Goal: Information Seeking & Learning: Understand process/instructions

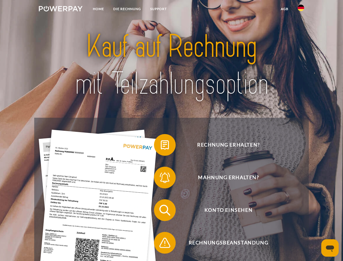
click at [61, 10] on img at bounding box center [61, 8] width 44 height 5
click at [301, 10] on img at bounding box center [301, 8] width 7 height 7
click at [285, 9] on link "agb" at bounding box center [285, 9] width 17 height 10
click at [161, 146] on span at bounding box center [156, 144] width 27 height 27
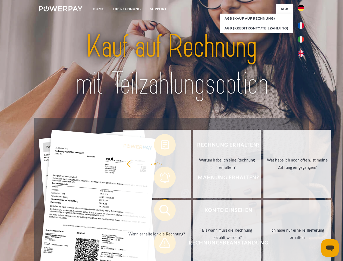
click at [161, 179] on div "Rechnung erhalten? Mahnung erhalten? Konto einsehen" at bounding box center [171, 227] width 275 height 218
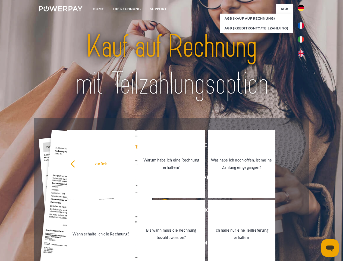
click at [161, 211] on link "Bis wann muss die Rechnung bezahlt werden?" at bounding box center [172, 234] width 68 height 68
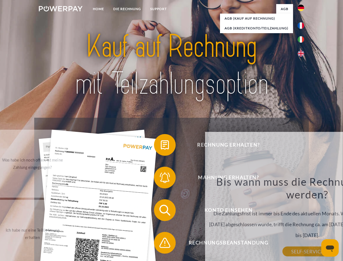
click at [161, 244] on div "Rechnung erhalten? Mahnung erhalten? Konto einsehen" at bounding box center [171, 227] width 275 height 218
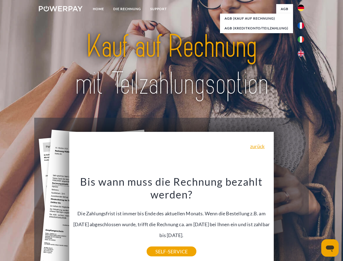
click at [330, 248] on icon "Messaging-Fenster öffnen" at bounding box center [330, 249] width 8 height 7
